Goal: Task Accomplishment & Management: Use online tool/utility

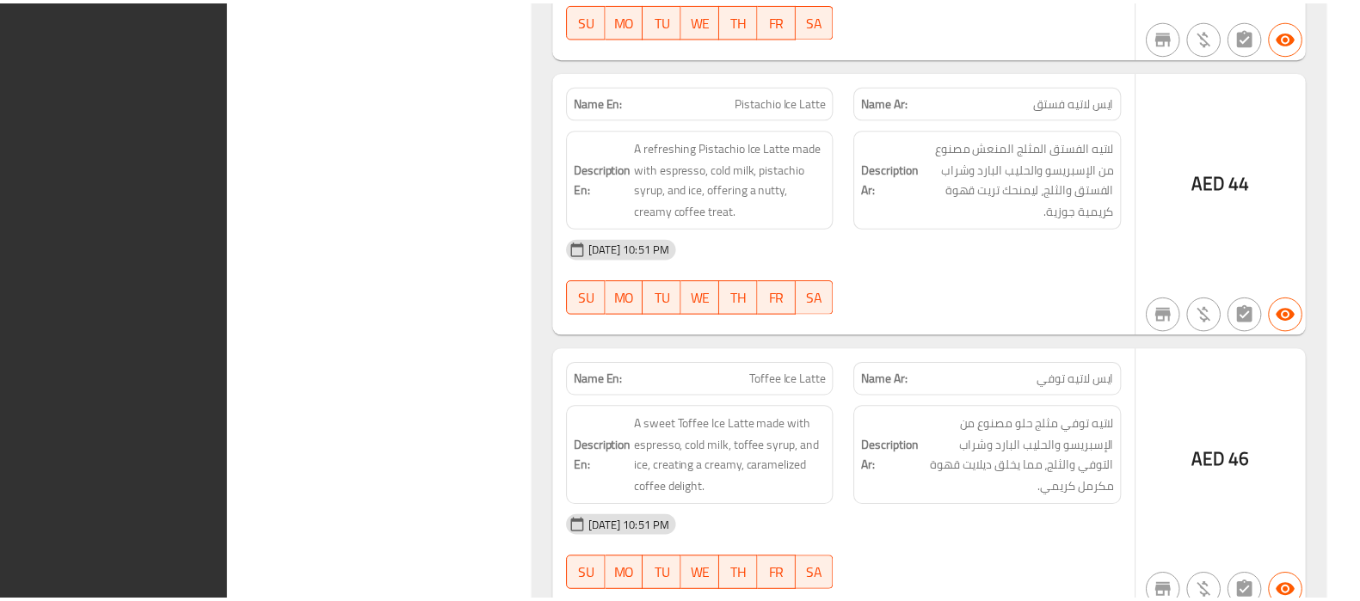
scroll to position [56671, 0]
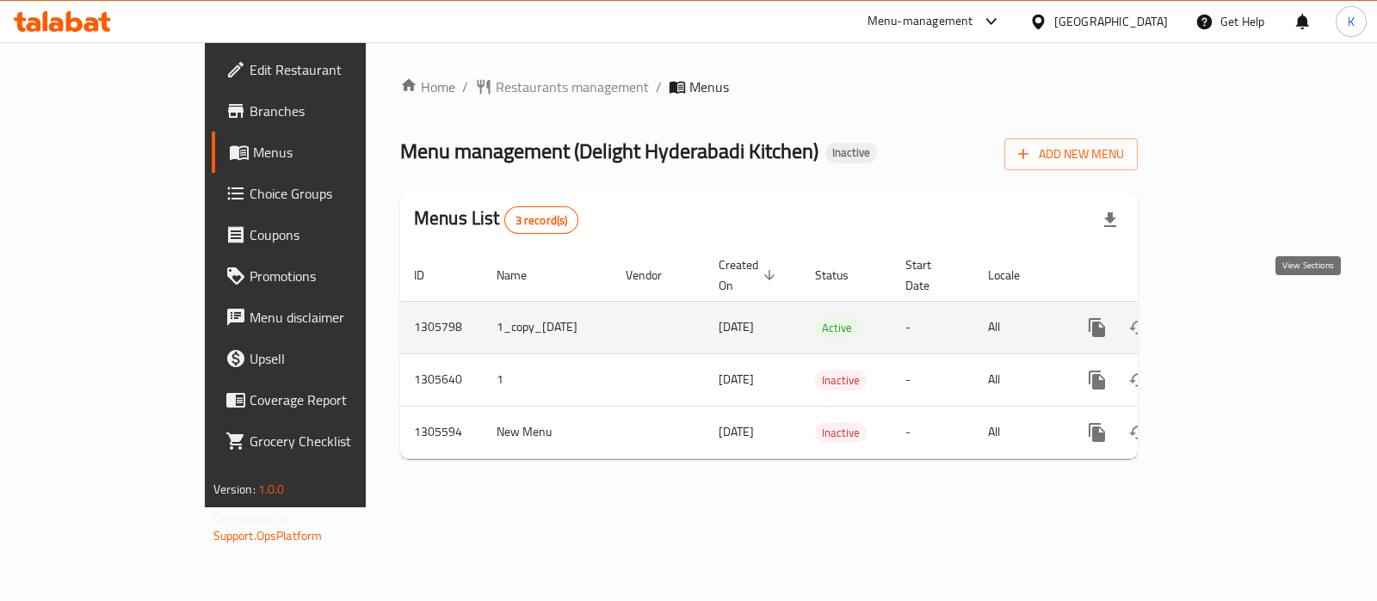
click at [1231, 317] on icon "enhanced table" at bounding box center [1221, 327] width 21 height 21
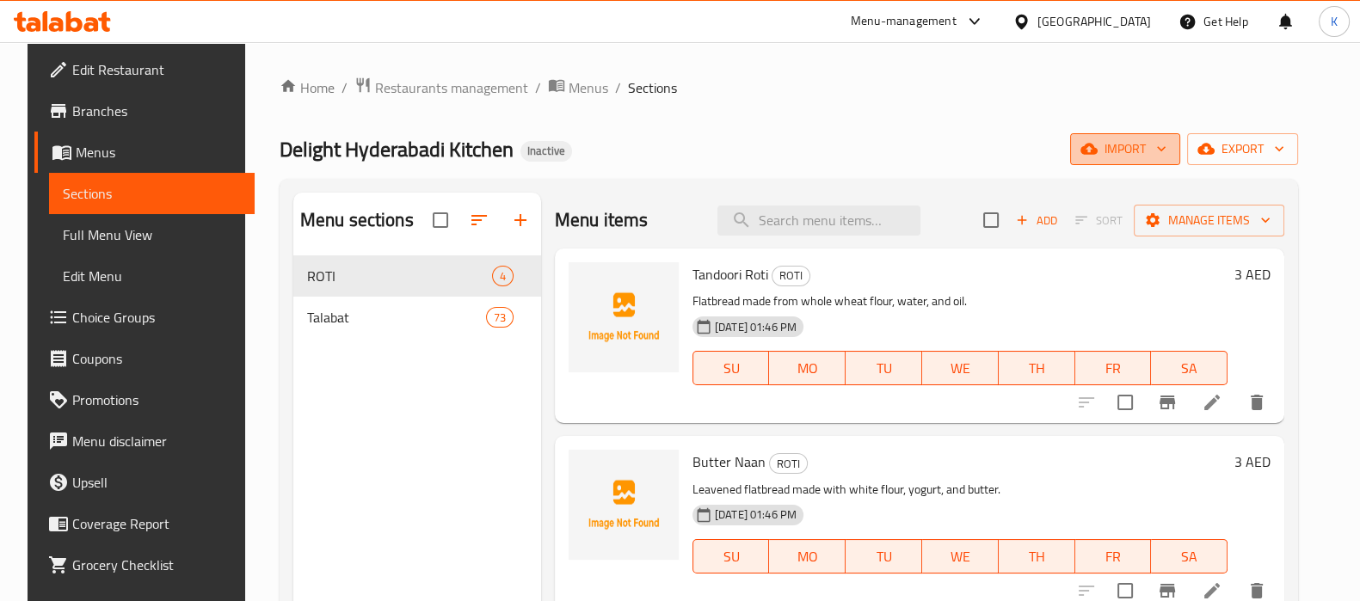
click at [1154, 154] on span "import" at bounding box center [1125, 150] width 83 height 22
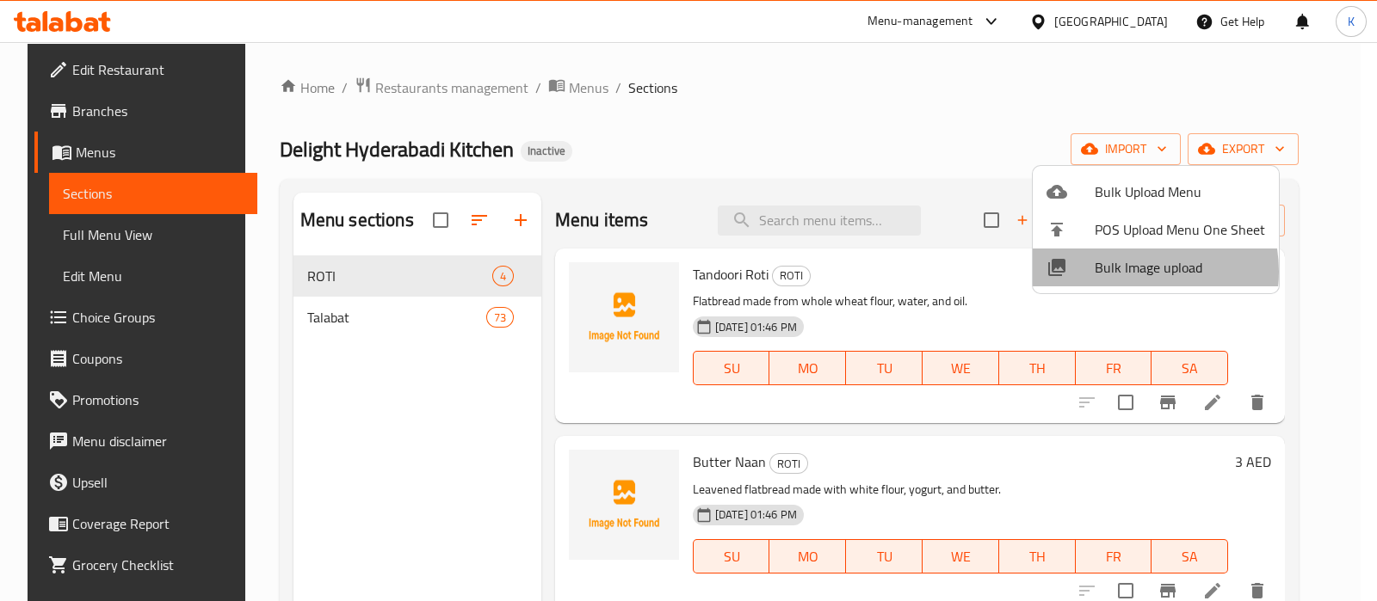
click at [1123, 272] on span "Bulk Image upload" at bounding box center [1179, 267] width 170 height 21
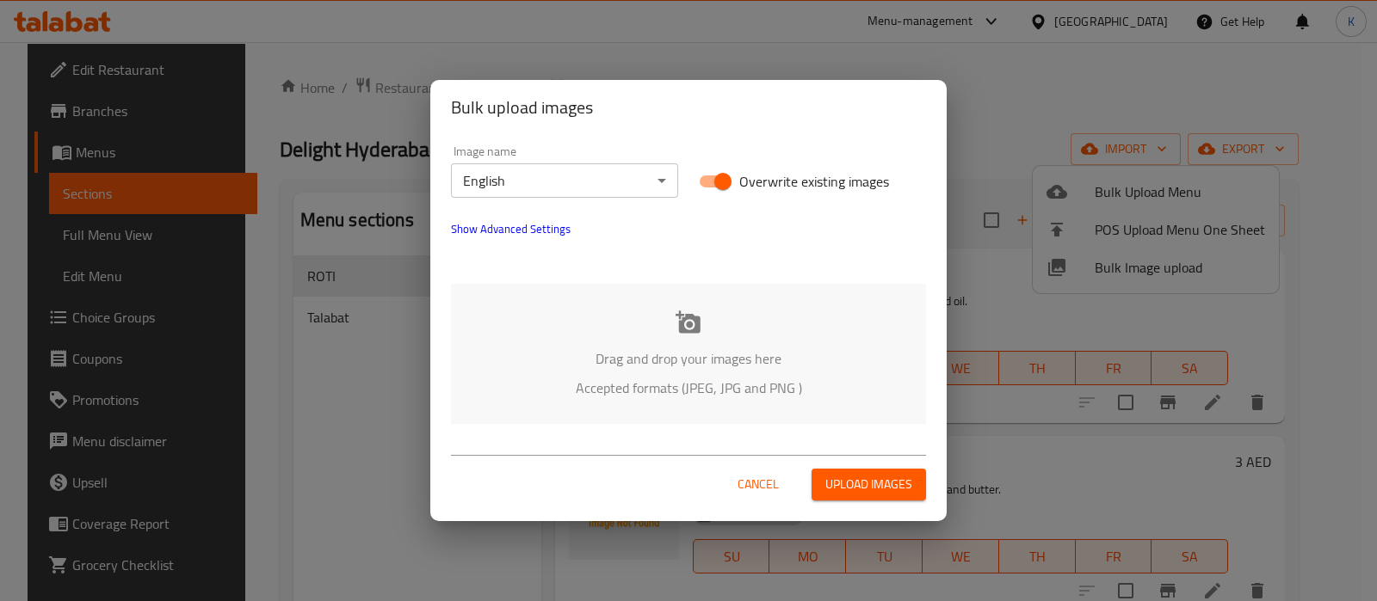
click at [691, 335] on icon at bounding box center [688, 323] width 26 height 26
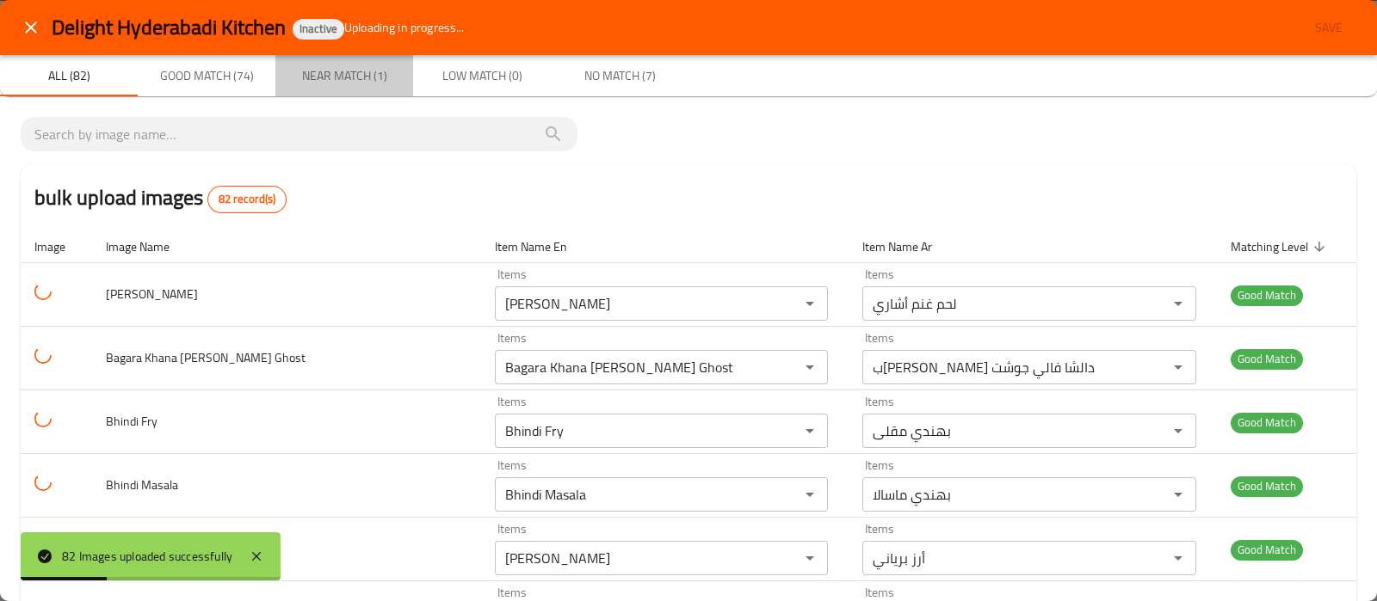
click at [342, 81] on span "Near Match (1)" at bounding box center [344, 76] width 117 height 22
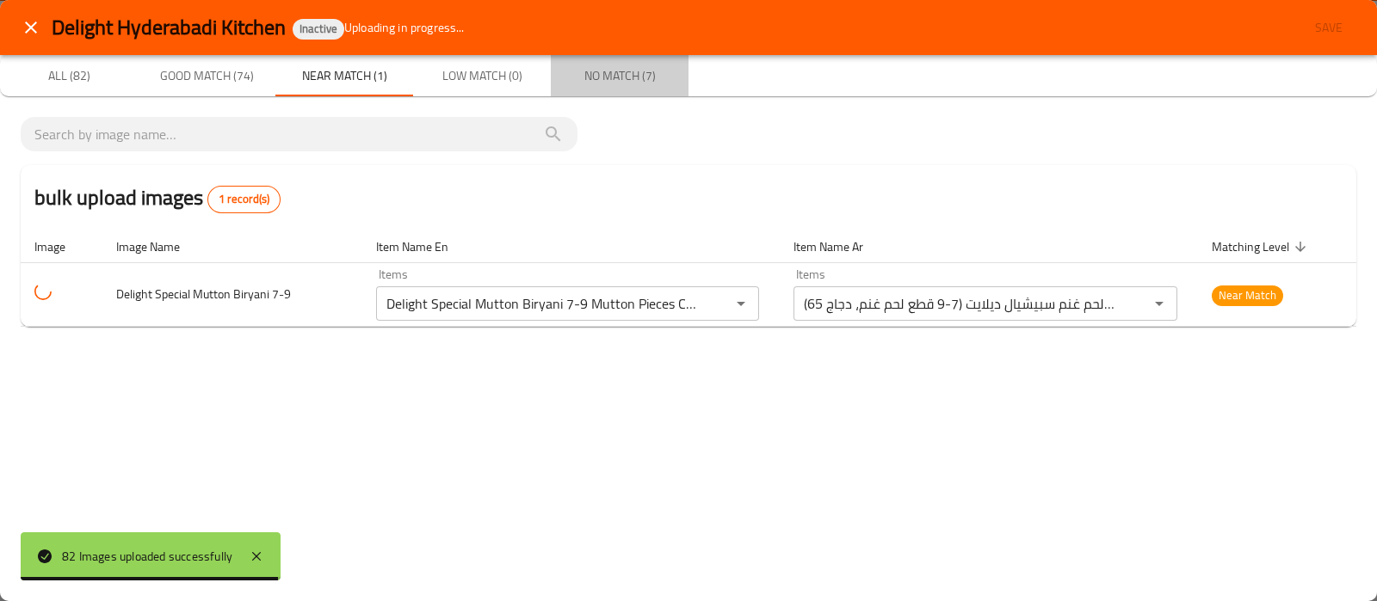
click at [622, 72] on span "No Match (7)" at bounding box center [619, 76] width 117 height 22
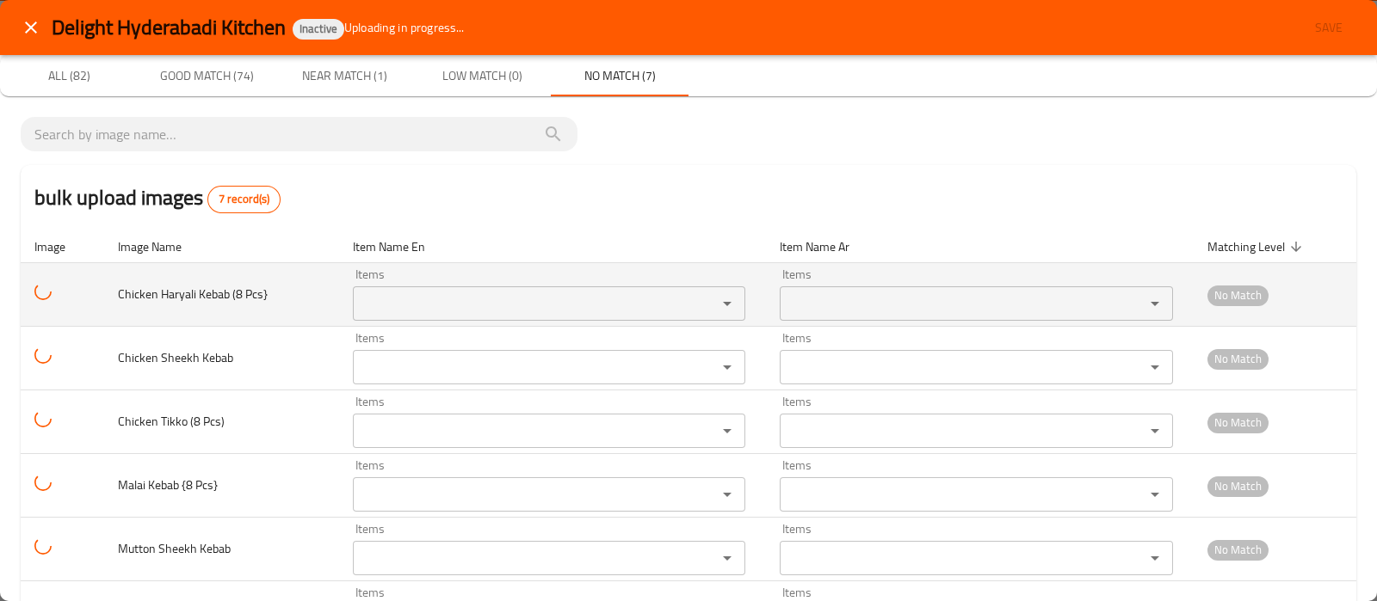
scroll to position [140, 0]
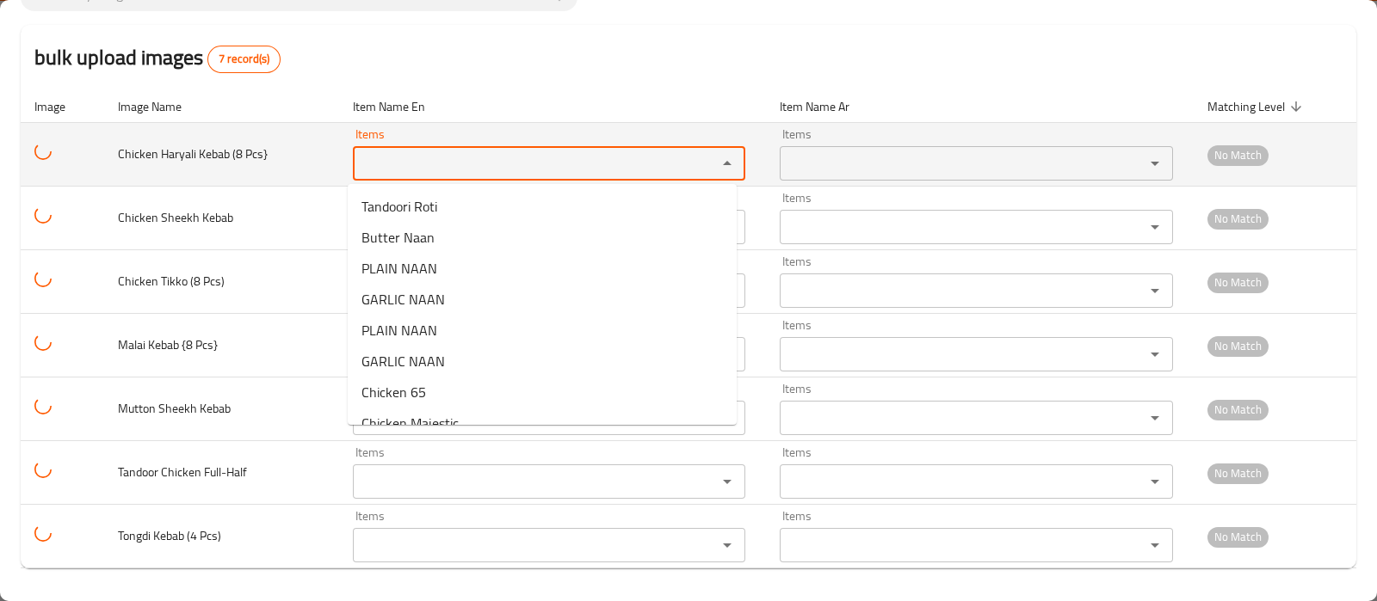
click at [418, 165] on Pcs\} "Items" at bounding box center [524, 163] width 332 height 24
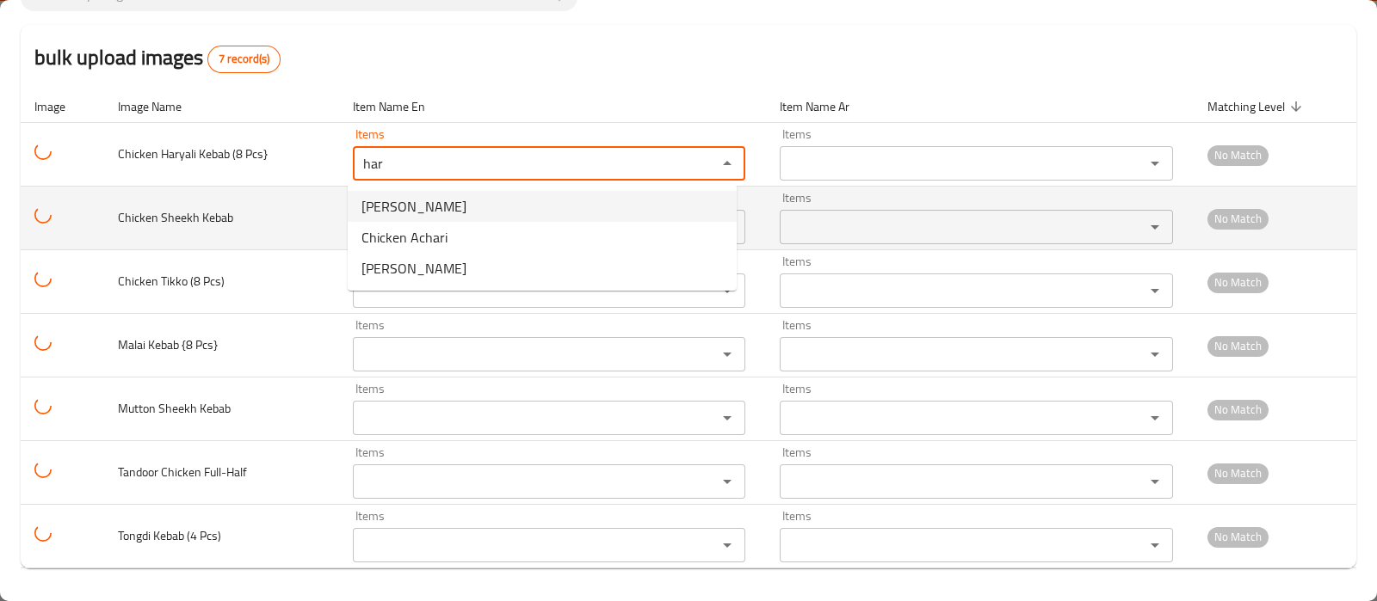
type Pcs\} "har"
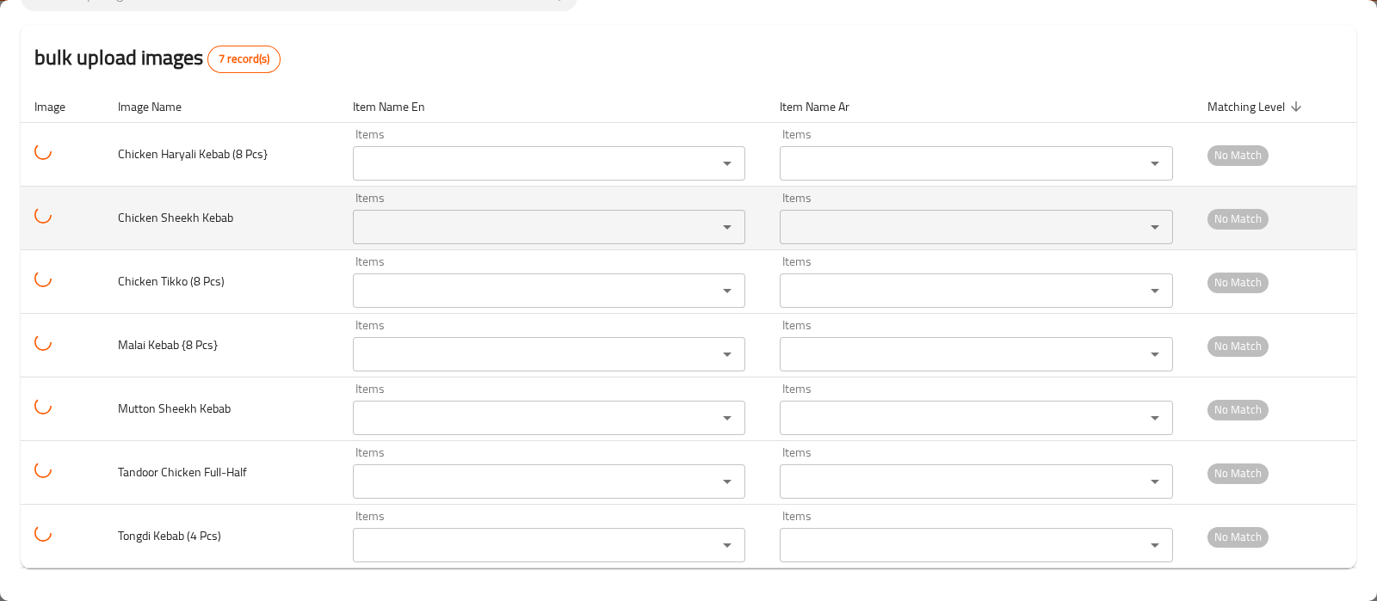
click at [309, 201] on td "Chicken Sheekh Kebab" at bounding box center [221, 219] width 235 height 64
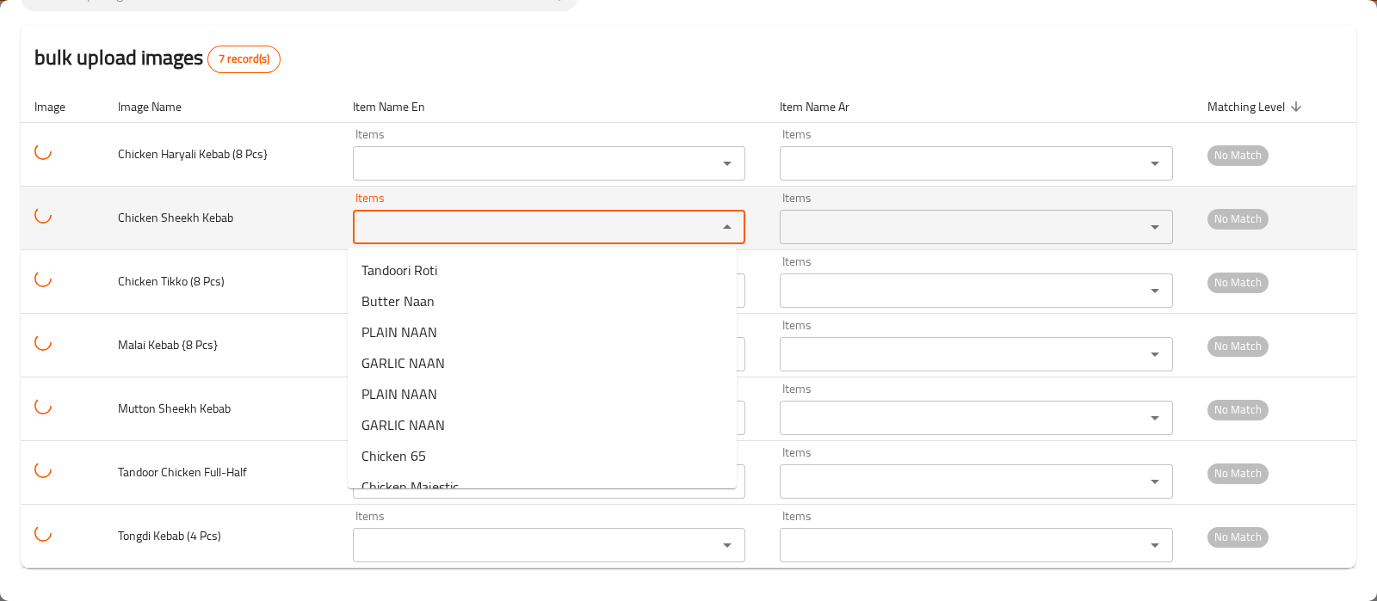
click at [379, 234] on Kebab "Items" at bounding box center [524, 227] width 332 height 24
type Kebab "s"
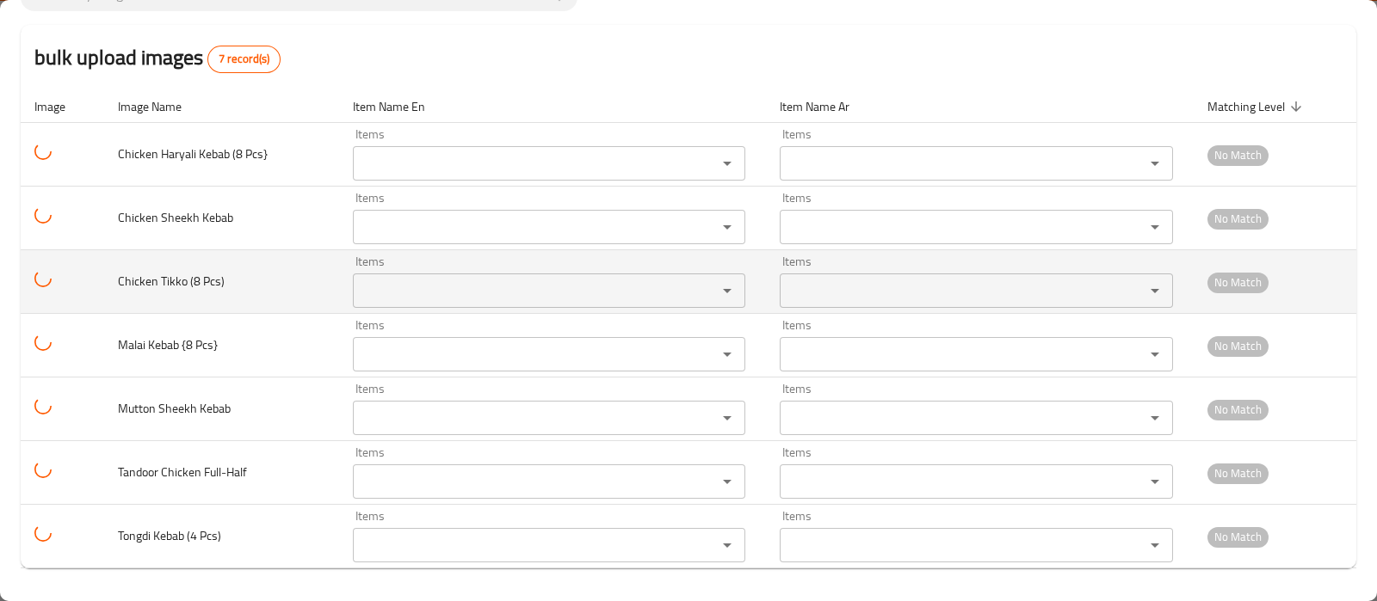
click at [263, 262] on td "Chicken Tikko (8 Pcs)" at bounding box center [221, 282] width 235 height 64
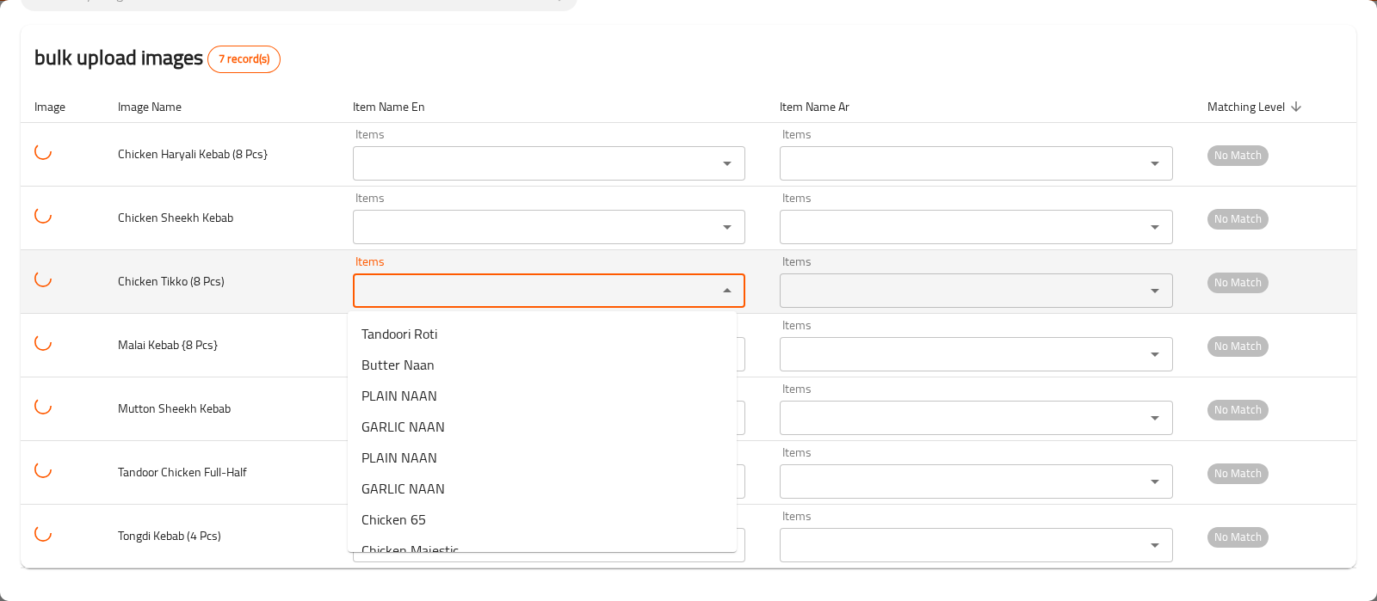
click at [373, 299] on Pcs\) "Items" at bounding box center [524, 291] width 332 height 24
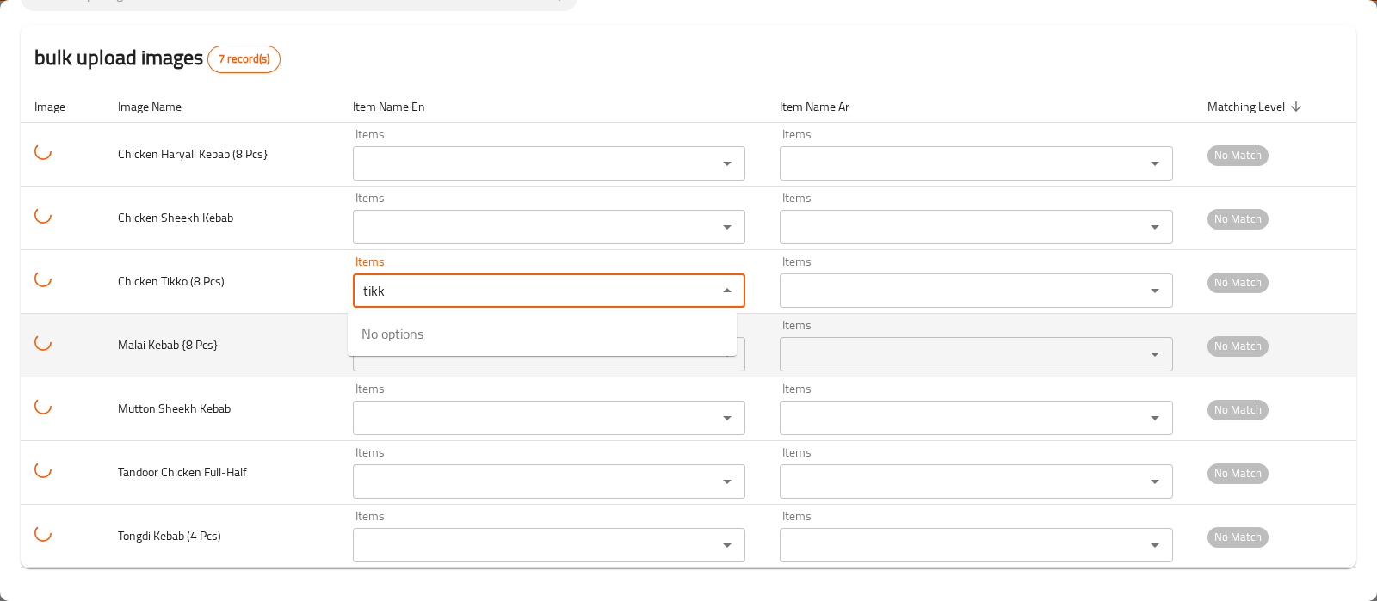
type Pcs\) "tikk"
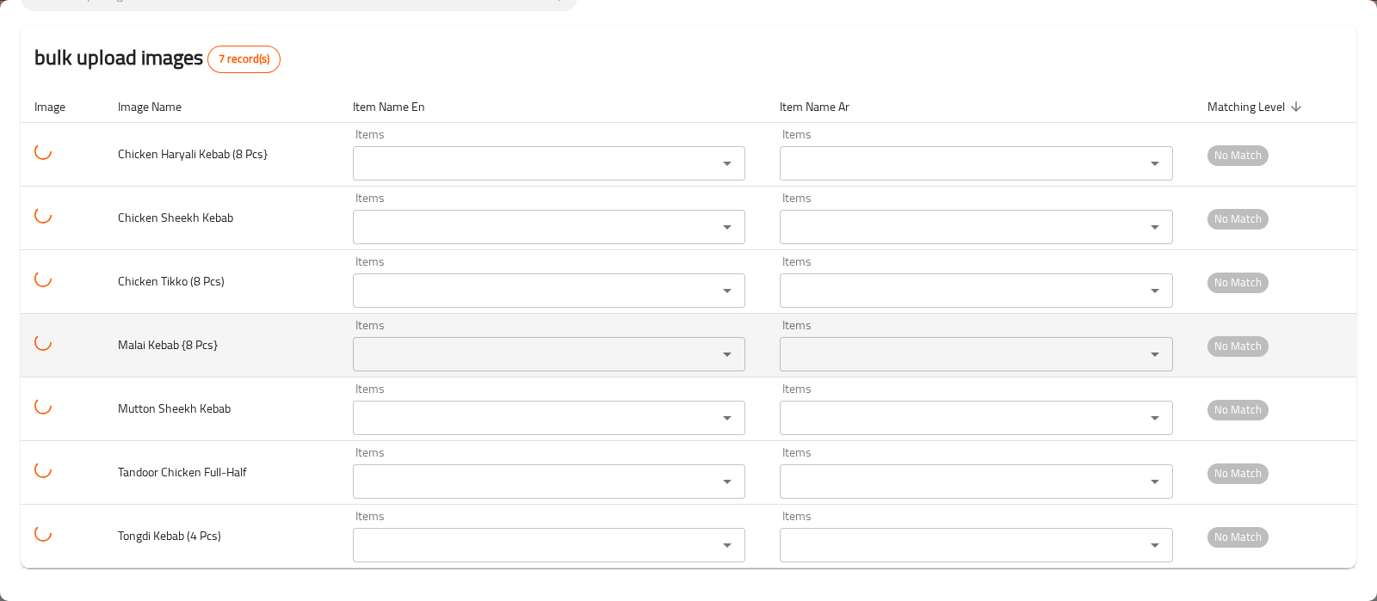
click at [268, 337] on td "Malai Kebab {8 Pcs}" at bounding box center [221, 346] width 235 height 64
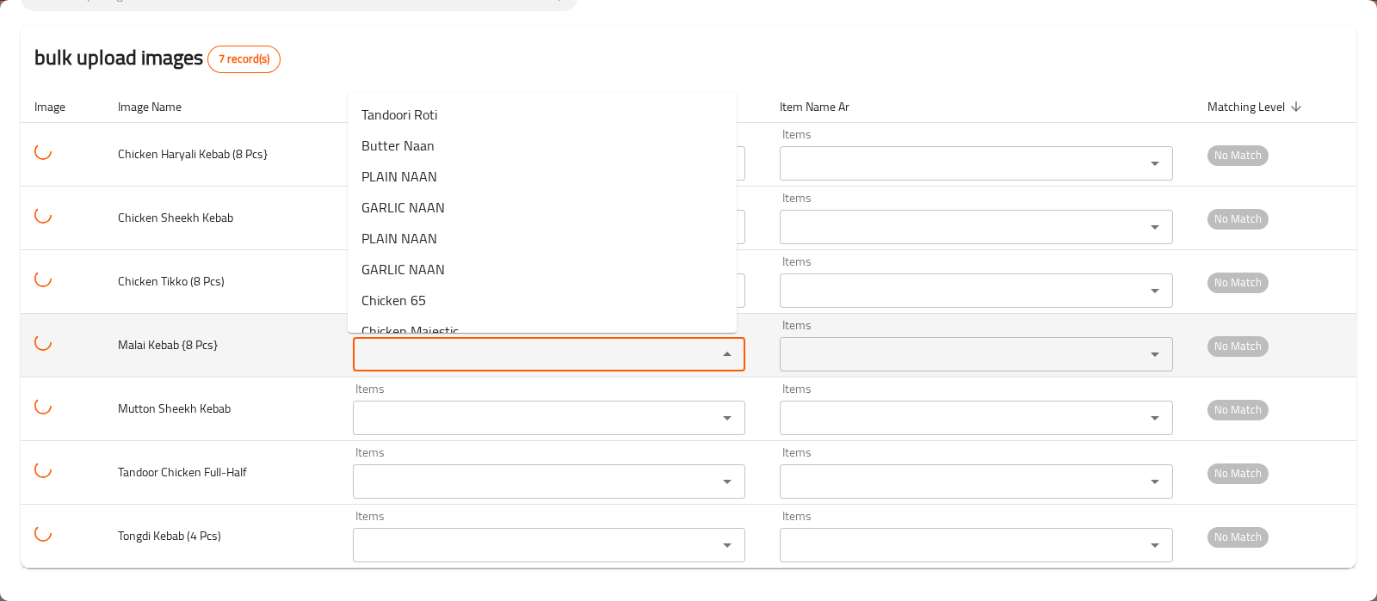
click at [387, 363] on Pcs\} "Items" at bounding box center [524, 354] width 332 height 24
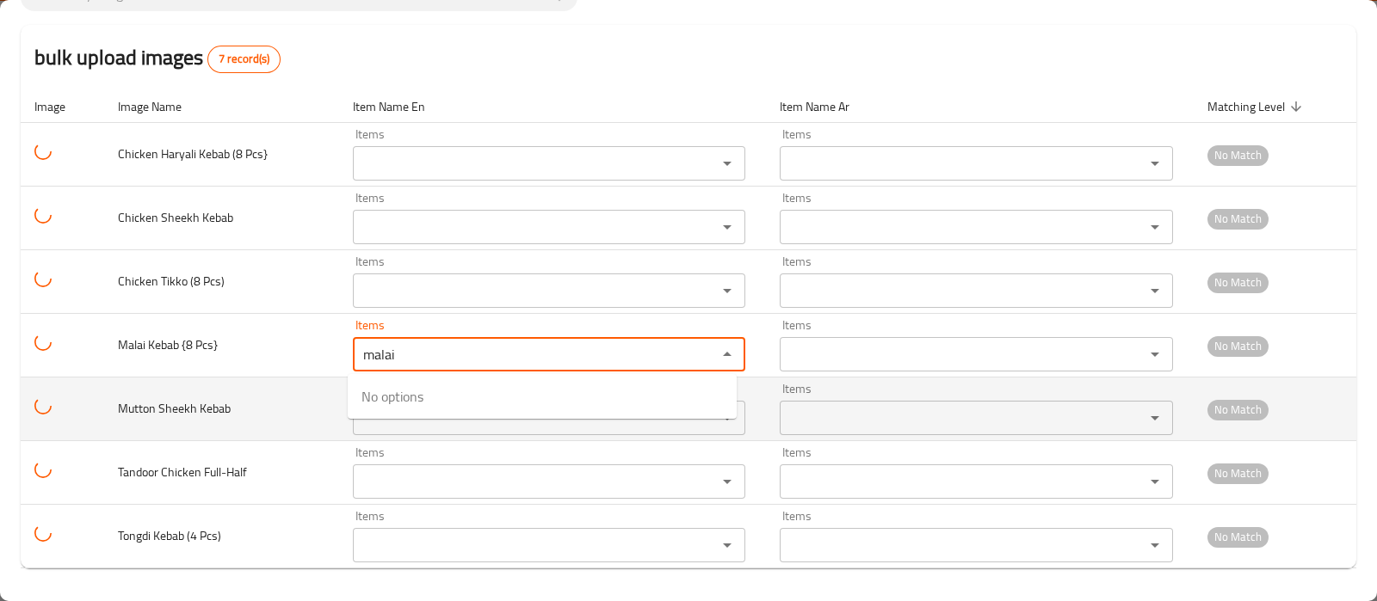
type Pcs\} "malai"
click at [250, 419] on td "Mutton Sheekh Kebab" at bounding box center [221, 410] width 235 height 64
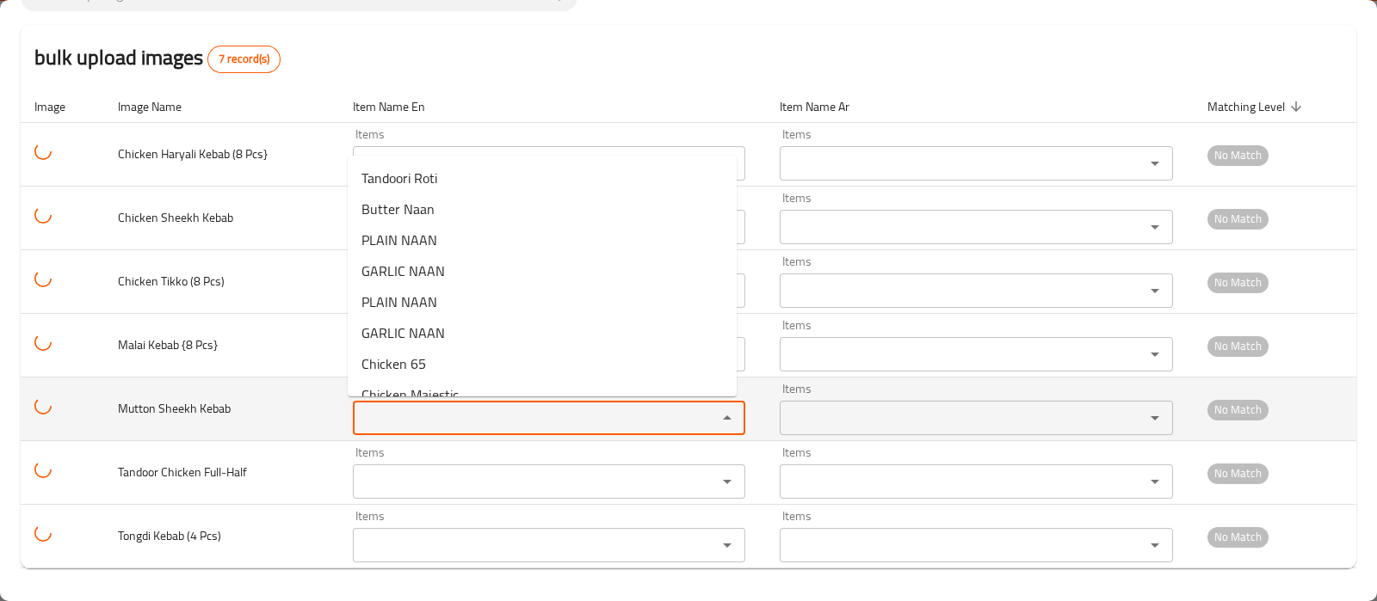
click at [393, 422] on Kebab "Items" at bounding box center [524, 418] width 332 height 24
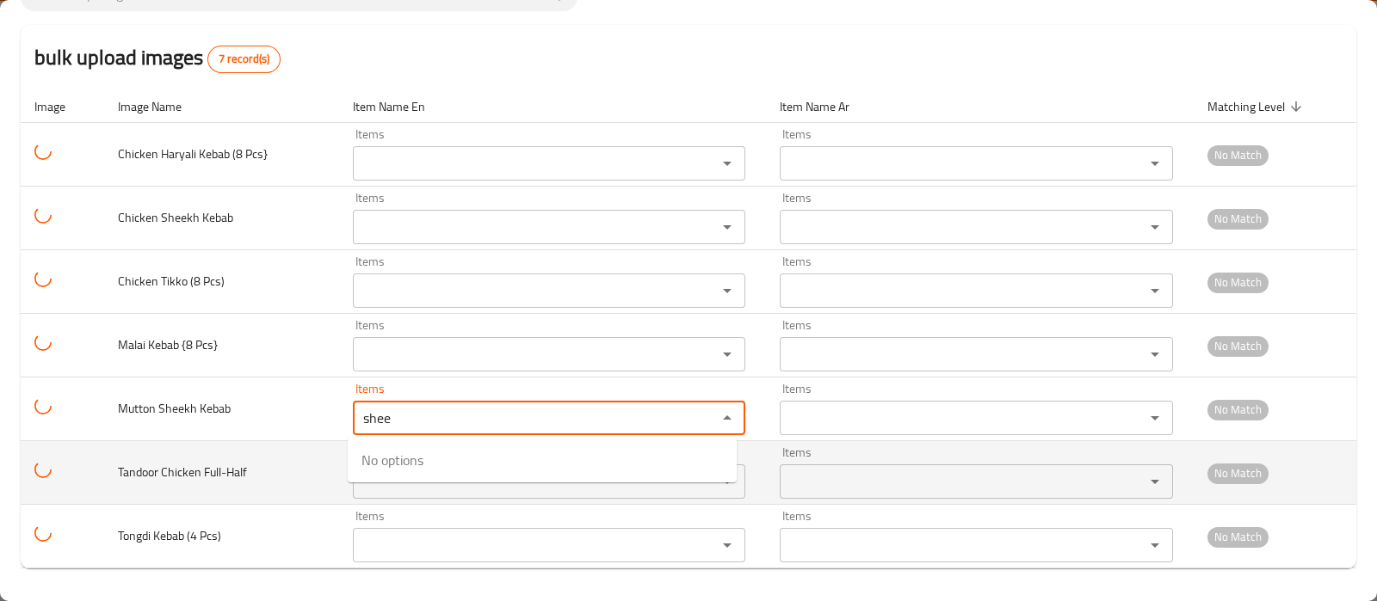
type Kebab "shee"
click at [289, 465] on td "Tandoor Chicken Full-Half" at bounding box center [221, 473] width 235 height 64
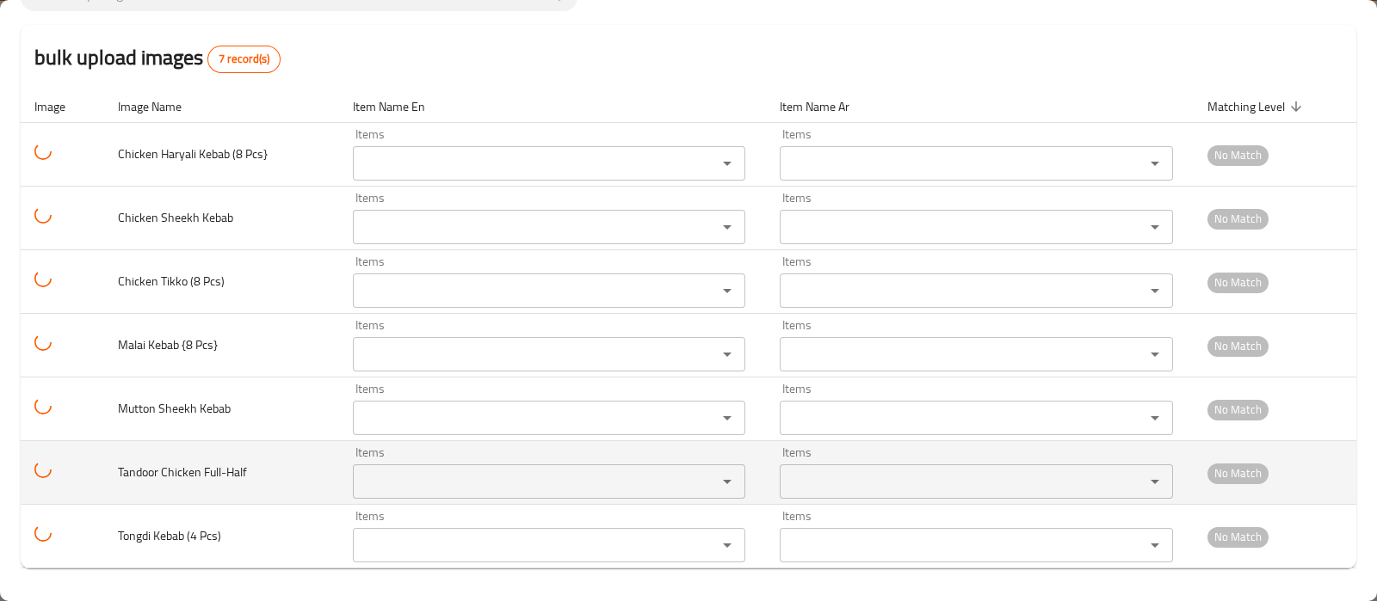
click at [400, 496] on div "Items" at bounding box center [549, 482] width 393 height 34
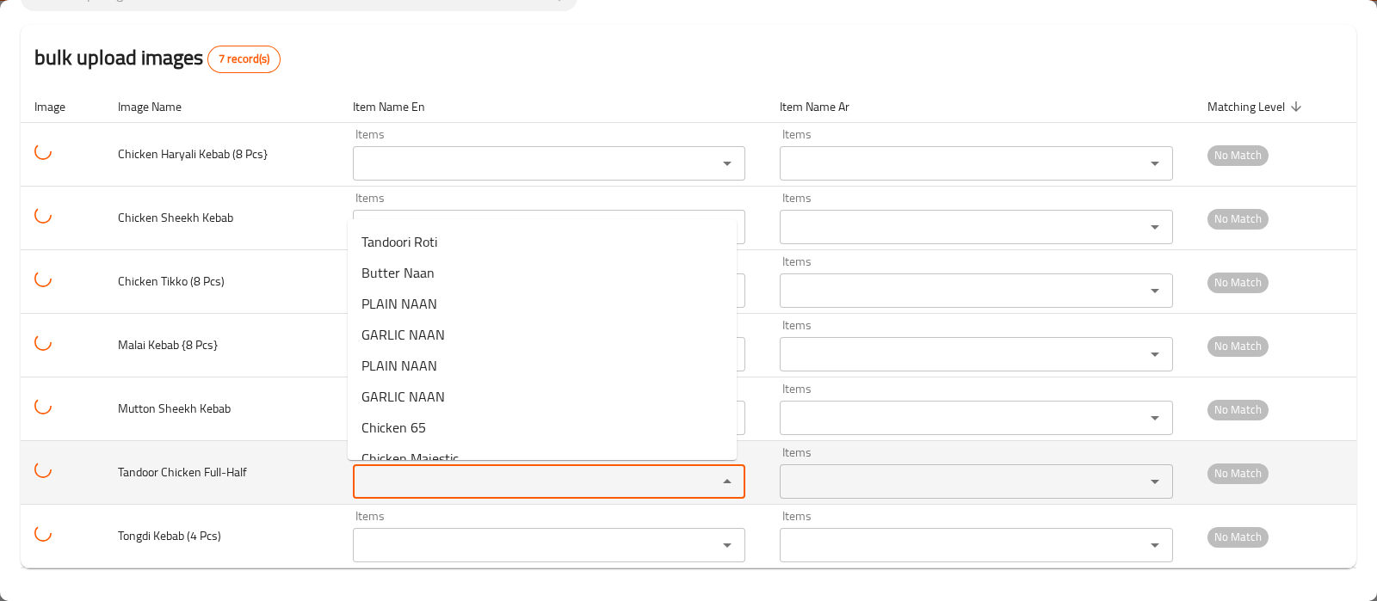
click at [383, 482] on Full-Half "Items" at bounding box center [524, 482] width 332 height 24
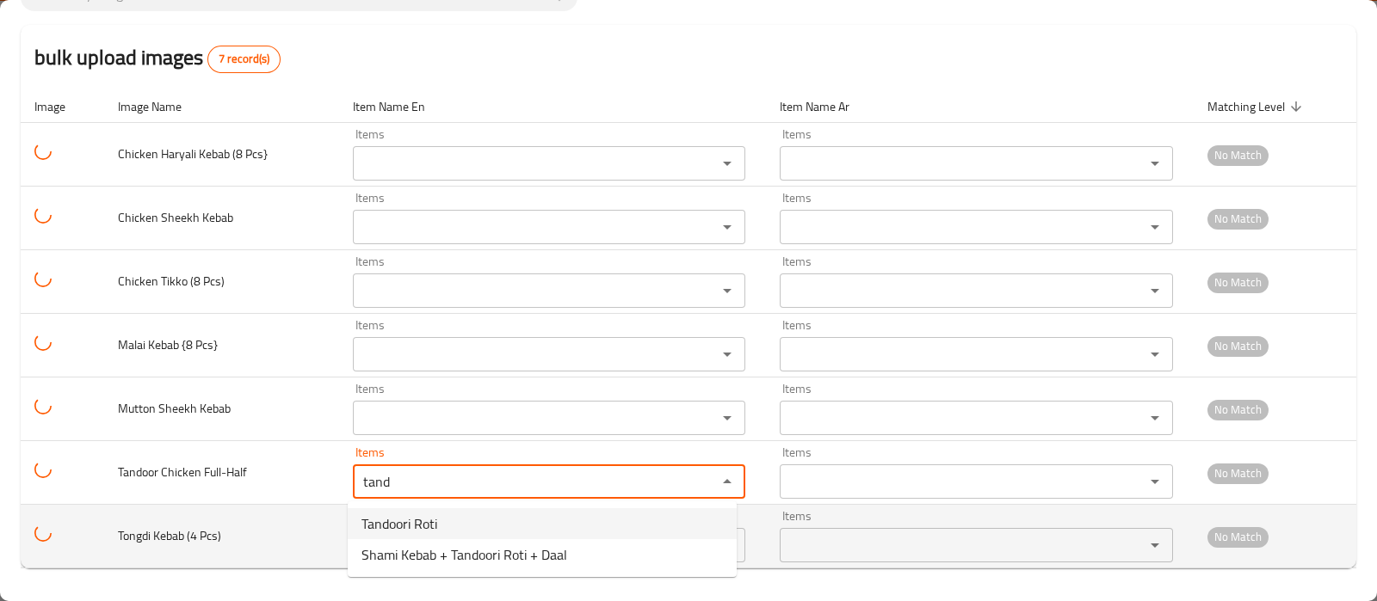
type Full-Half "tand"
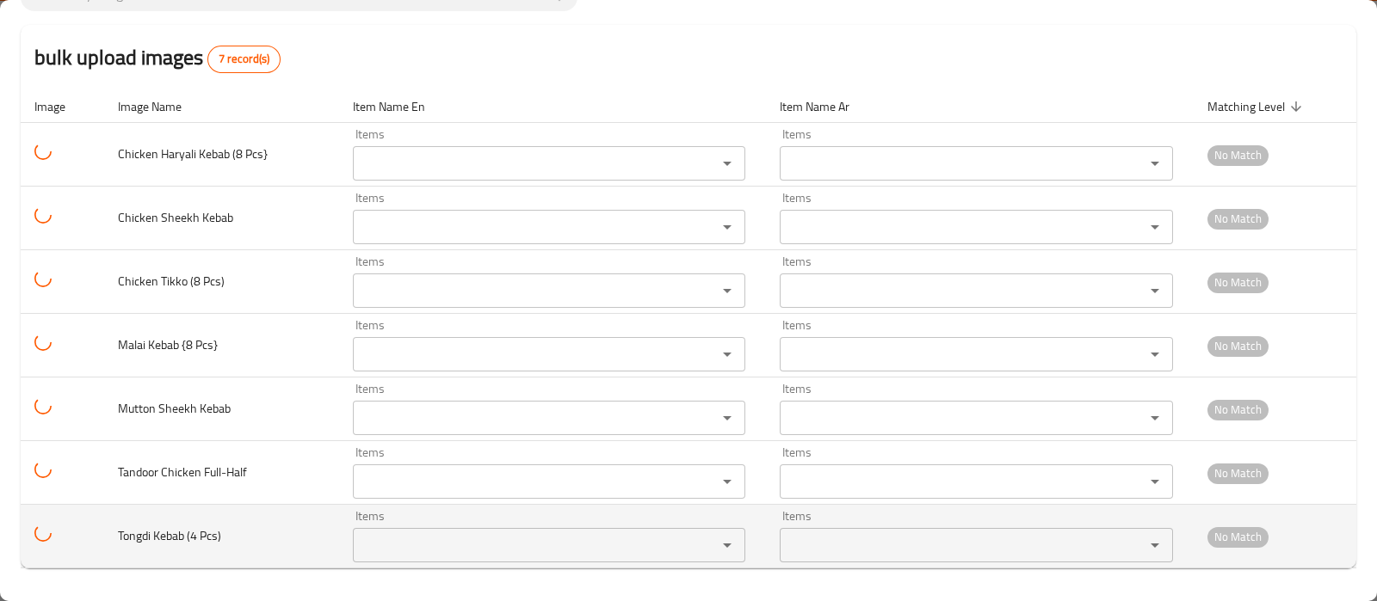
click at [302, 527] on td "Tongdi Kebab (4 Pcs)" at bounding box center [221, 537] width 235 height 64
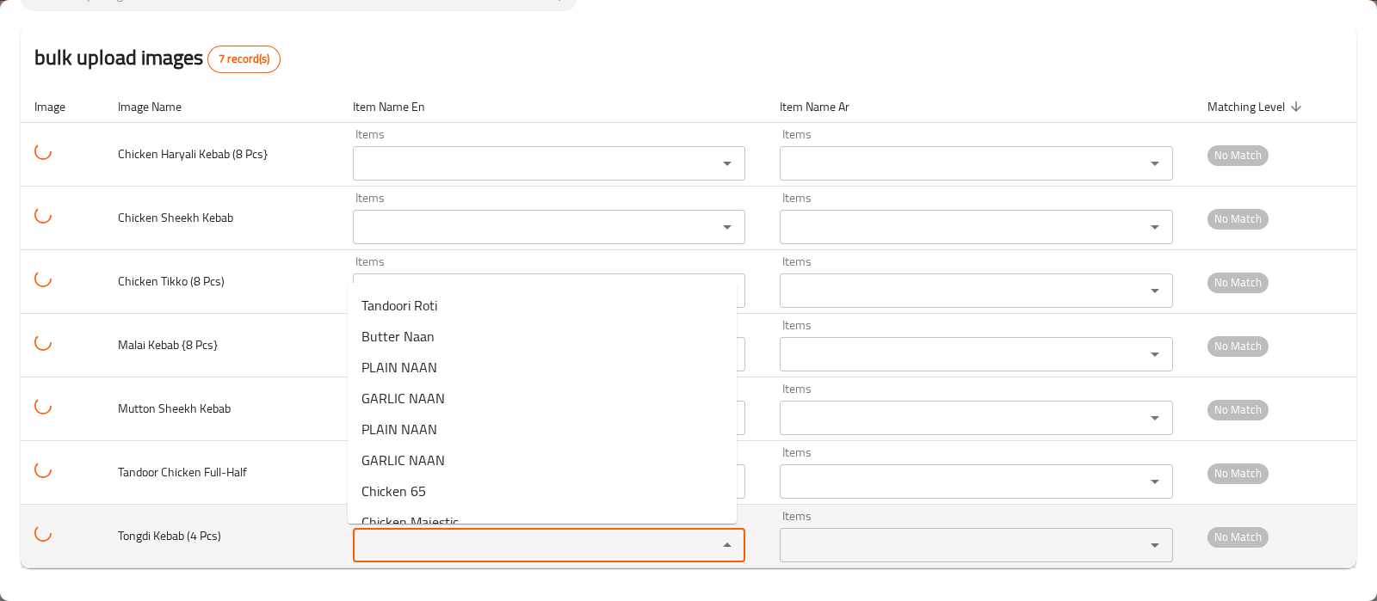
click at [399, 549] on Pcs\) "Items" at bounding box center [524, 545] width 332 height 24
type Pcs\) "t"
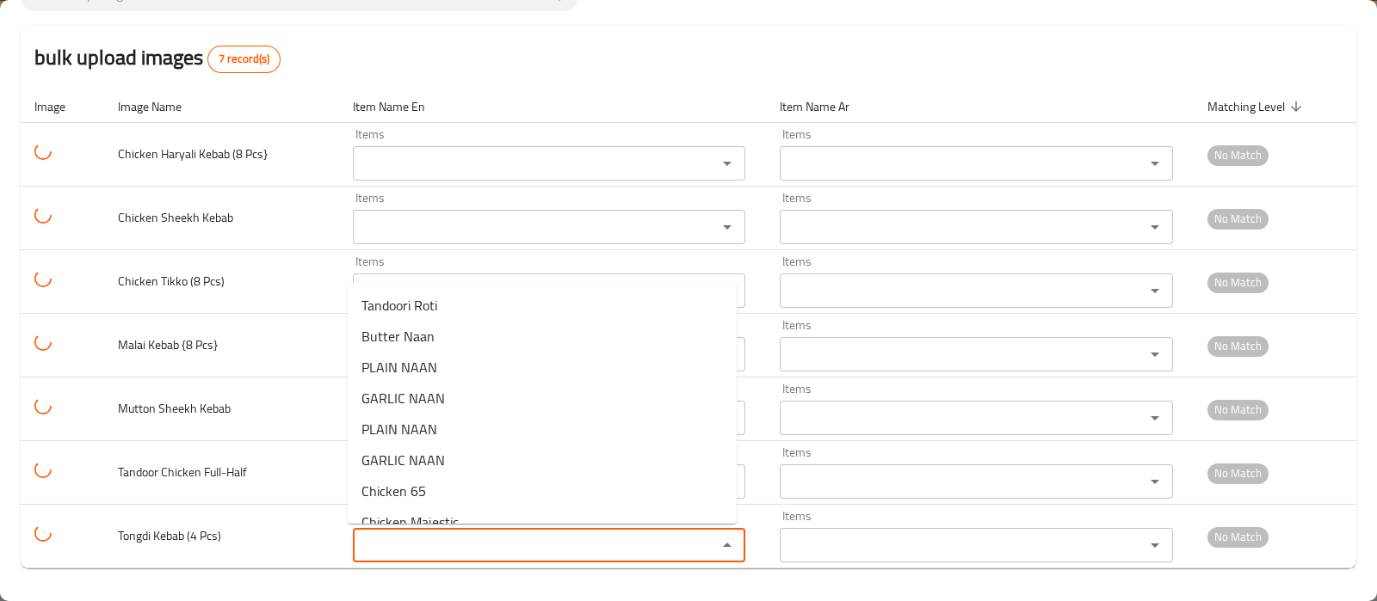
scroll to position [0, 0]
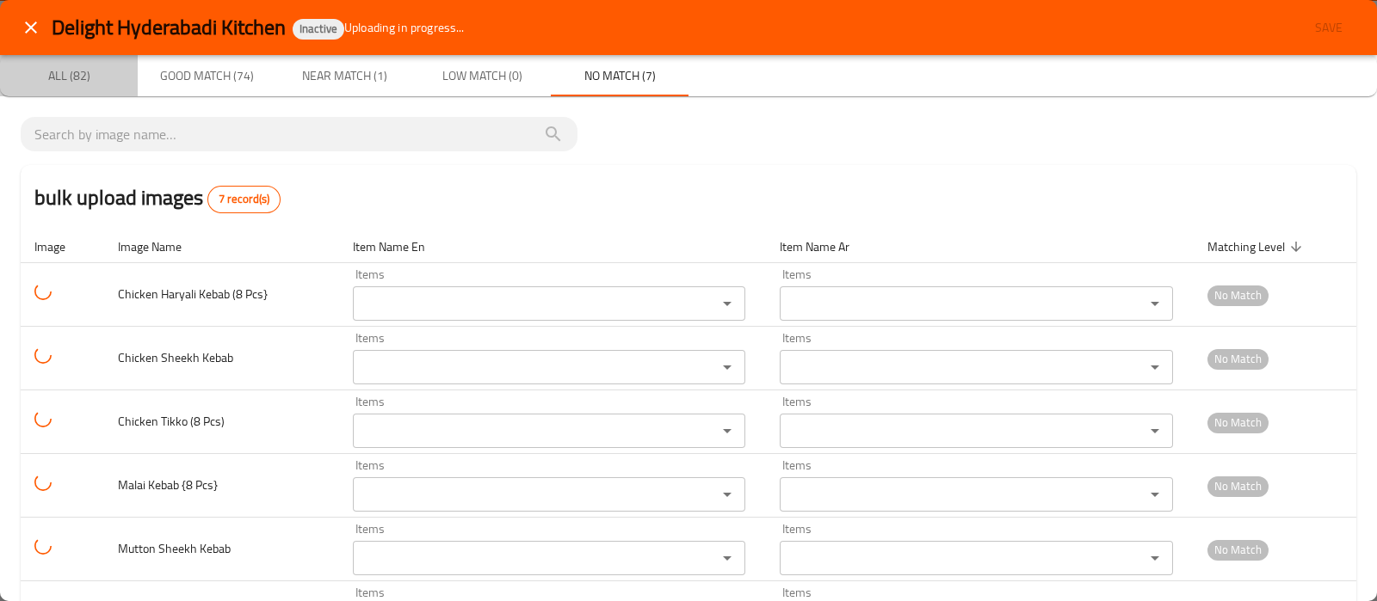
click at [71, 79] on span "All (82)" at bounding box center [68, 76] width 117 height 22
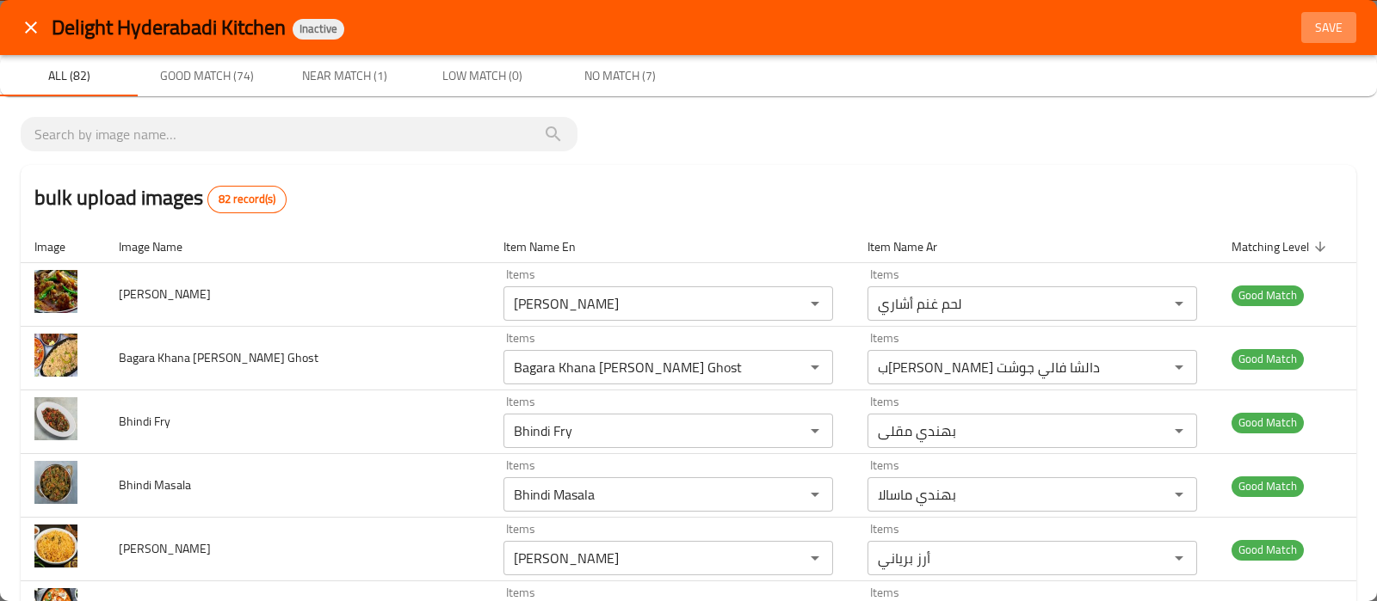
click at [1308, 26] on span "Save" at bounding box center [1328, 28] width 41 height 22
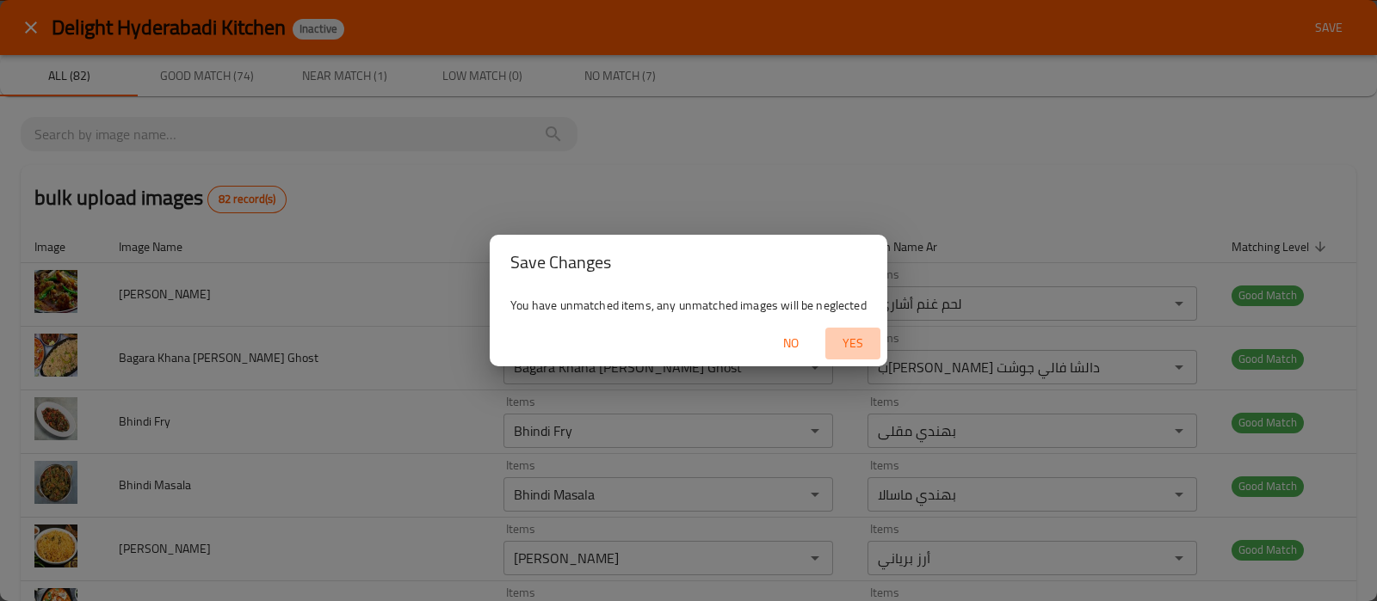
click at [843, 347] on span "Yes" at bounding box center [852, 344] width 41 height 22
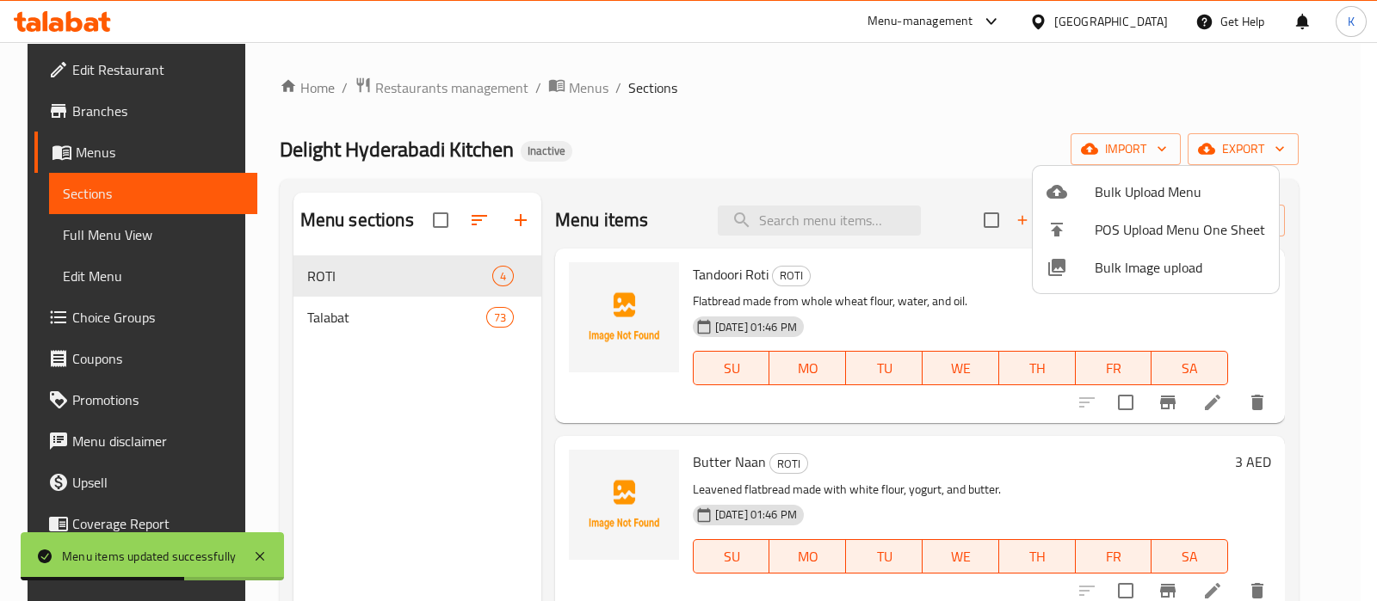
click at [132, 225] on div at bounding box center [688, 300] width 1377 height 601
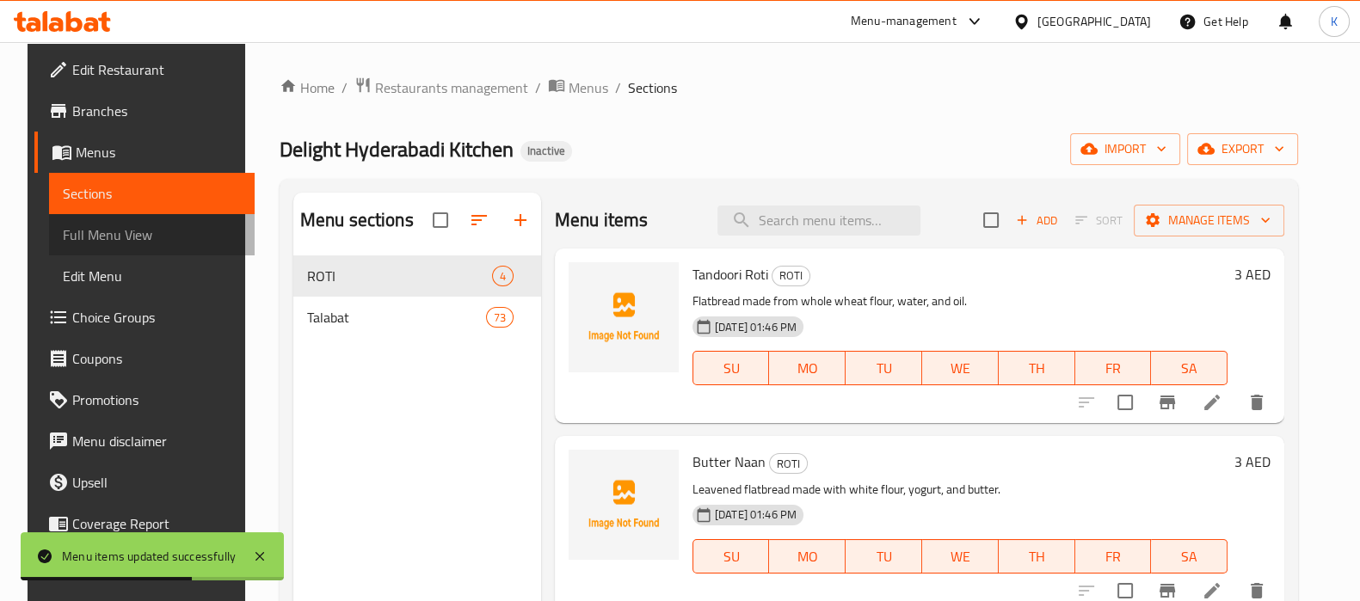
click at [132, 225] on span "Full Menu View" at bounding box center [152, 235] width 178 height 21
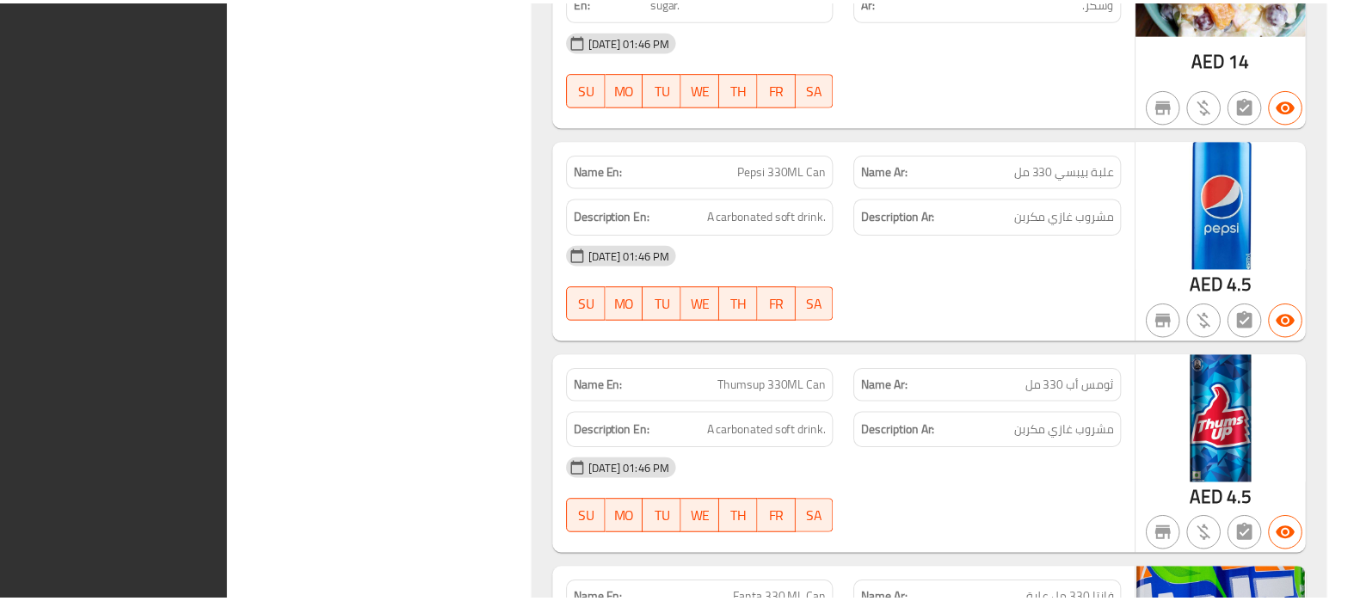
scroll to position [18200, 0]
